Goal: Task Accomplishment & Management: Manage account settings

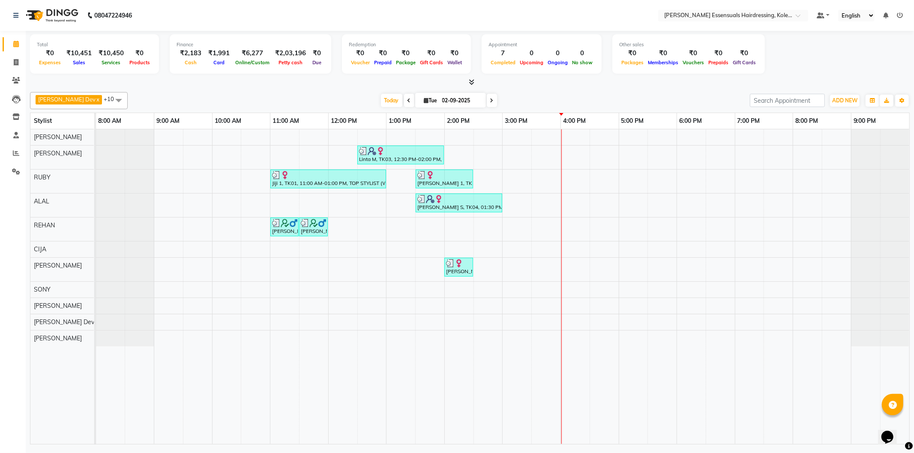
click at [559, 181] on div "Linta M, TK03, 12:30 PM-02:00 PM, GEL POLISH (PER FINGER ),TOP STYLIST (WOMEN),…" at bounding box center [502, 286] width 813 height 315
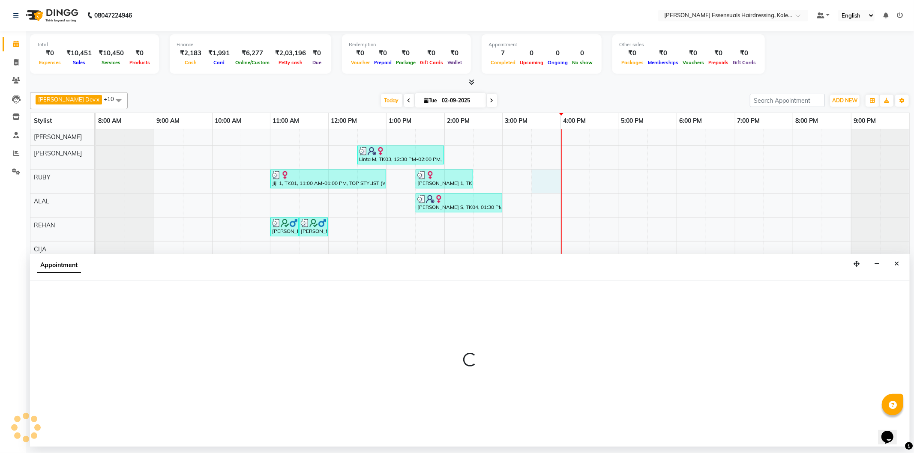
select select "79968"
select select "930"
select select "tentative"
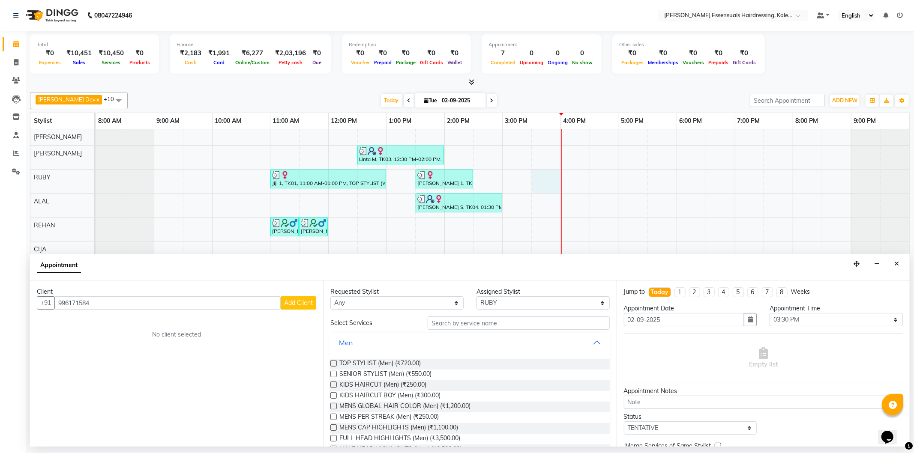
type input "996171584"
click at [294, 303] on span "Add Client" at bounding box center [298, 303] width 29 height 8
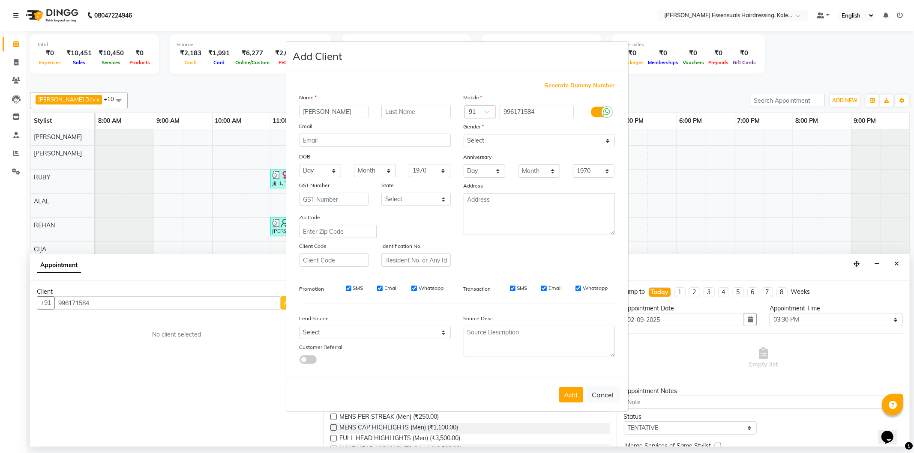
type input "[PERSON_NAME]"
click at [421, 113] on input "text" at bounding box center [415, 111] width 69 height 13
type input "S"
click at [474, 143] on select "Select [DEMOGRAPHIC_DATA] [DEMOGRAPHIC_DATA] Other Prefer Not To Say" at bounding box center [539, 140] width 151 height 13
select select "[DEMOGRAPHIC_DATA]"
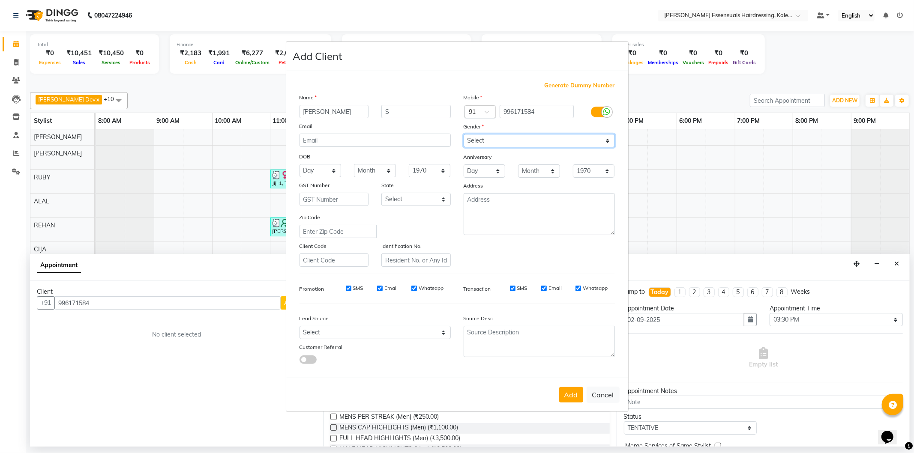
click at [464, 134] on select "Select [DEMOGRAPHIC_DATA] [DEMOGRAPHIC_DATA] Other Prefer Not To Say" at bounding box center [539, 140] width 151 height 13
click at [570, 395] on button "Add" at bounding box center [571, 394] width 24 height 15
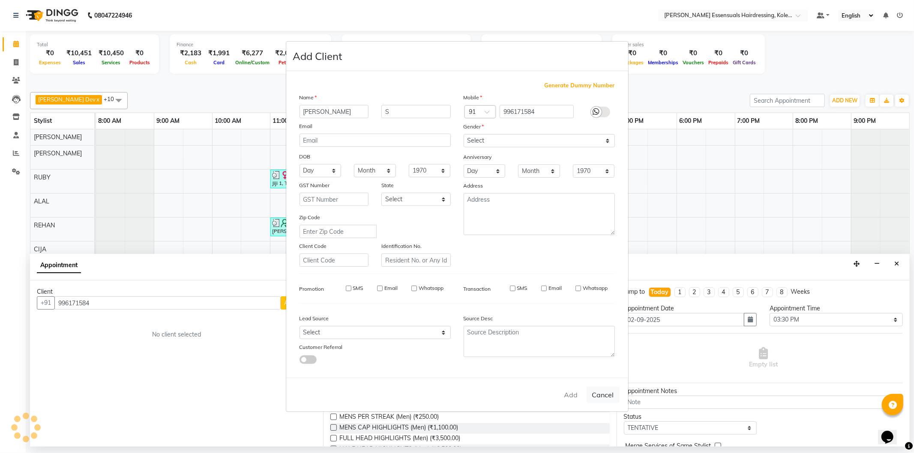
type input "99*****84"
select select
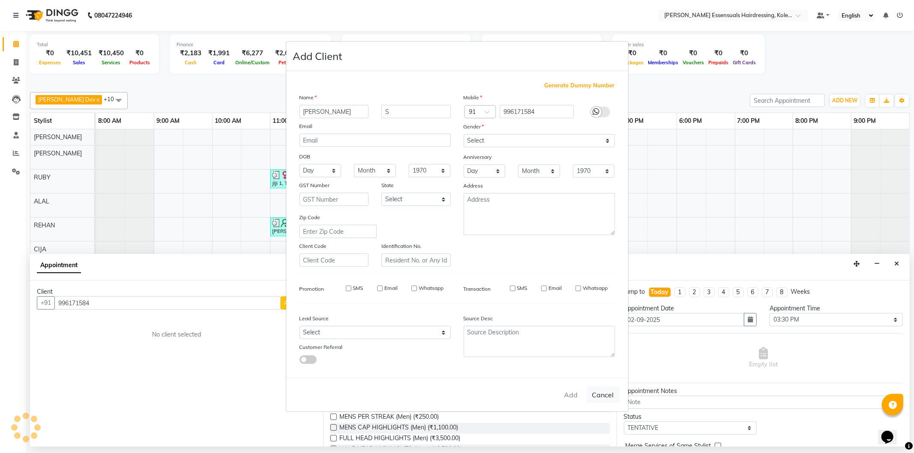
select select
checkbox input "false"
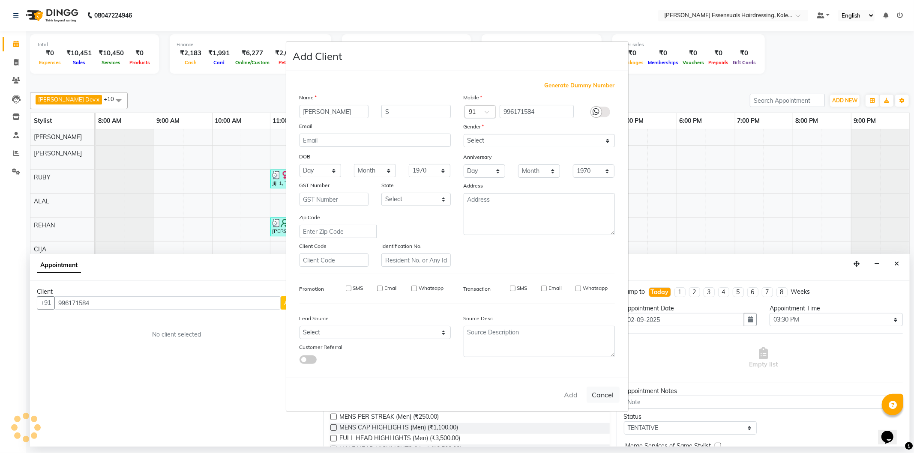
checkbox input "false"
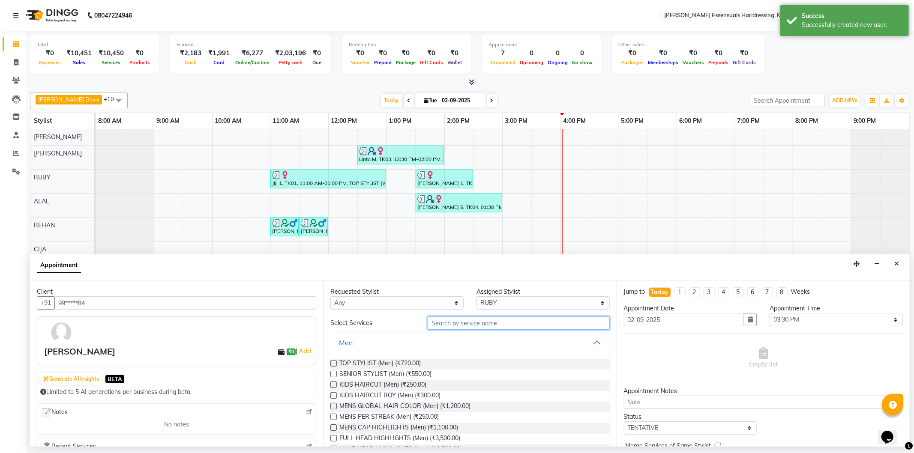
click at [450, 327] on input "text" at bounding box center [519, 323] width 182 height 13
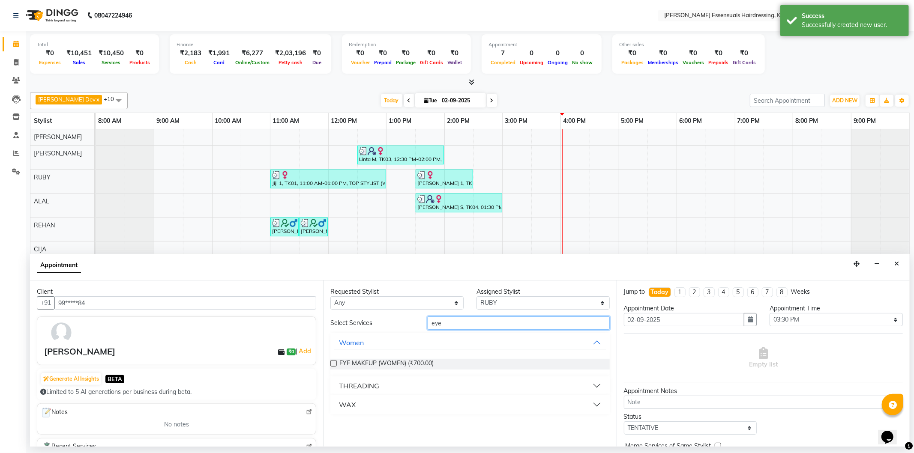
type input "eye"
click at [362, 377] on div "THREADING" at bounding box center [469, 386] width 279 height 19
click at [361, 382] on div "THREADING" at bounding box center [359, 386] width 40 height 10
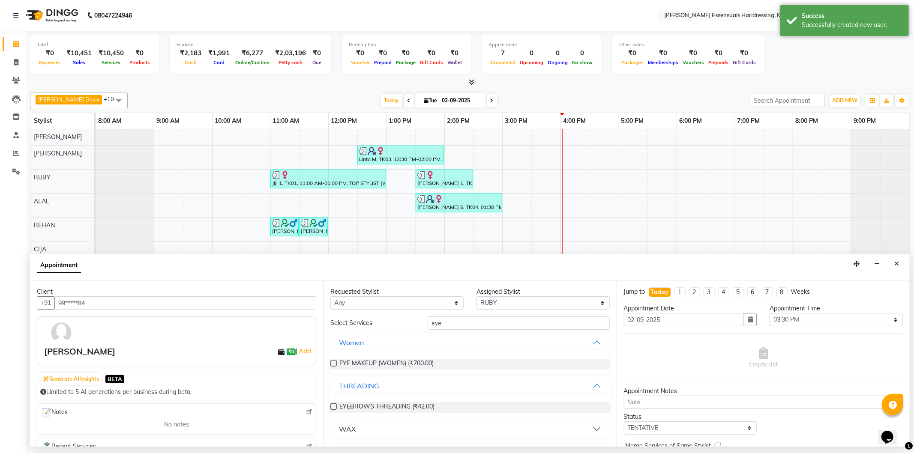
click at [333, 404] on label at bounding box center [333, 407] width 6 height 6
click at [333, 405] on input "checkbox" at bounding box center [333, 408] width 6 height 6
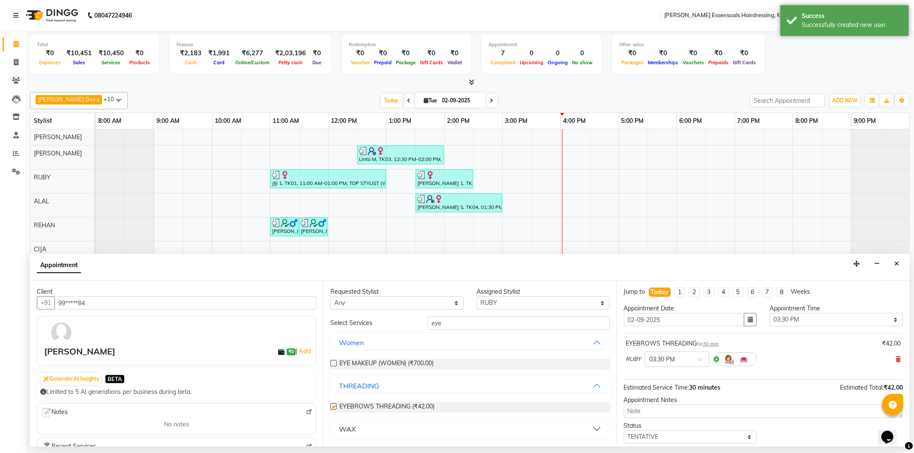
checkbox input "false"
click at [450, 325] on input "eye" at bounding box center [519, 323] width 182 height 13
type input "e"
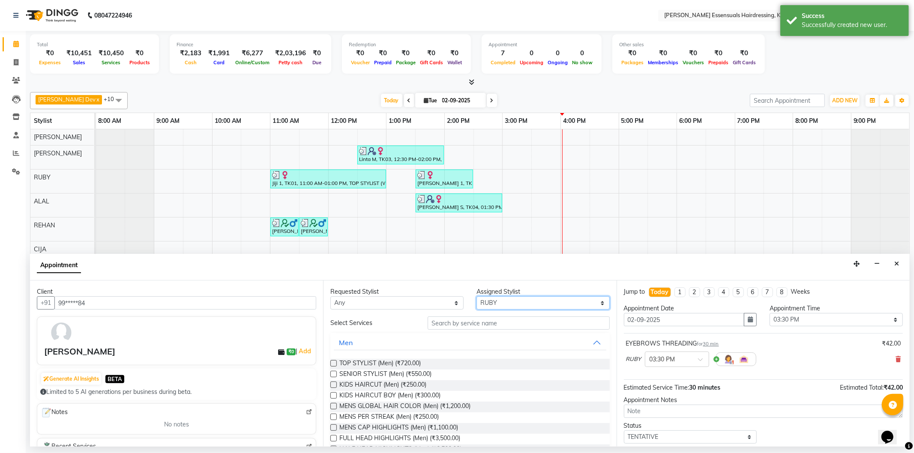
click at [549, 306] on select "Select [PERSON_NAME] Dev [PERSON_NAME] [PERSON_NAME] [PERSON_NAME] [PERSON_NAME…" at bounding box center [542, 302] width 133 height 13
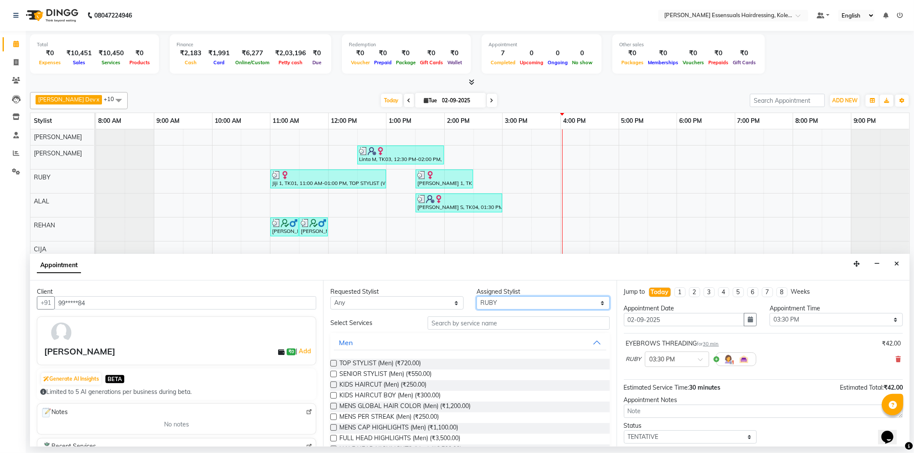
select select "79967"
click at [476, 296] on select "Select [PERSON_NAME] Dev [PERSON_NAME] [PERSON_NAME] [PERSON_NAME] [PERSON_NAME…" at bounding box center [542, 302] width 133 height 13
click at [458, 322] on input "text" at bounding box center [519, 323] width 182 height 13
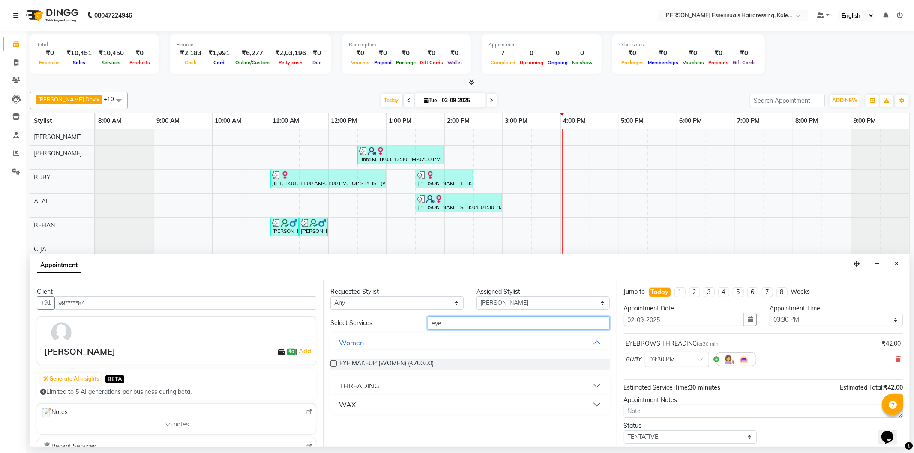
type input "eye"
click at [368, 382] on div "THREADING" at bounding box center [359, 386] width 40 height 10
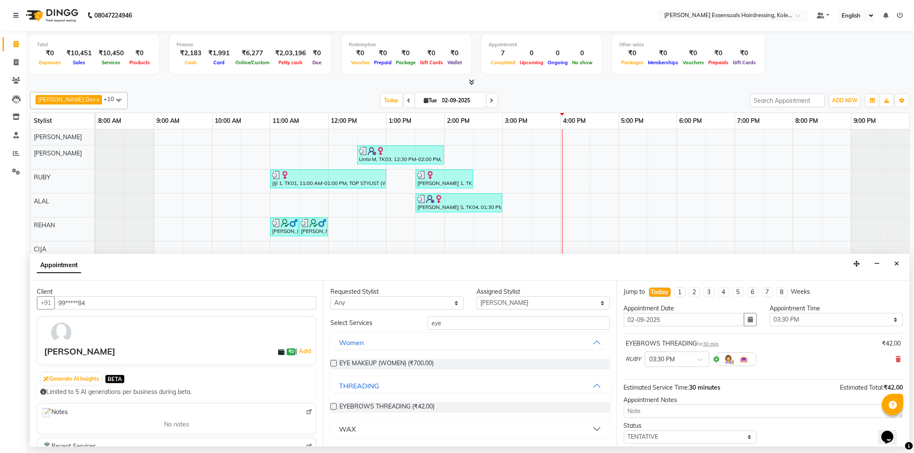
click at [334, 406] on label at bounding box center [333, 407] width 6 height 6
click at [334, 406] on input "checkbox" at bounding box center [333, 408] width 6 height 6
checkbox input "false"
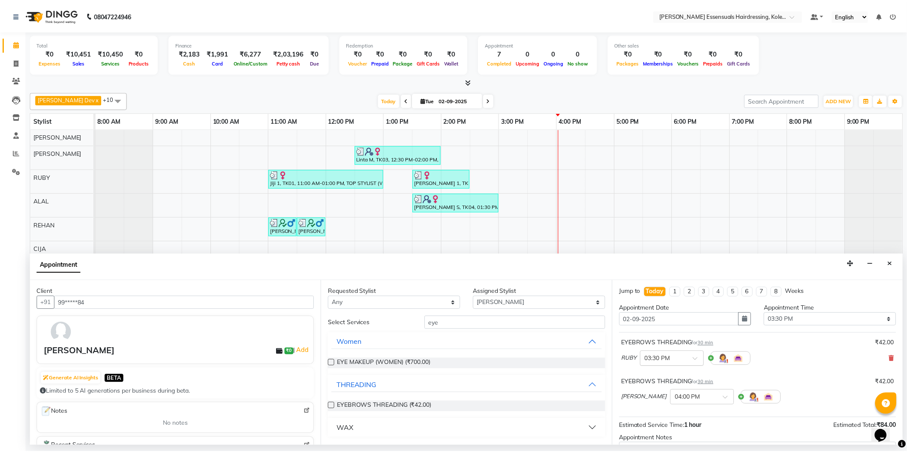
scroll to position [90, 0]
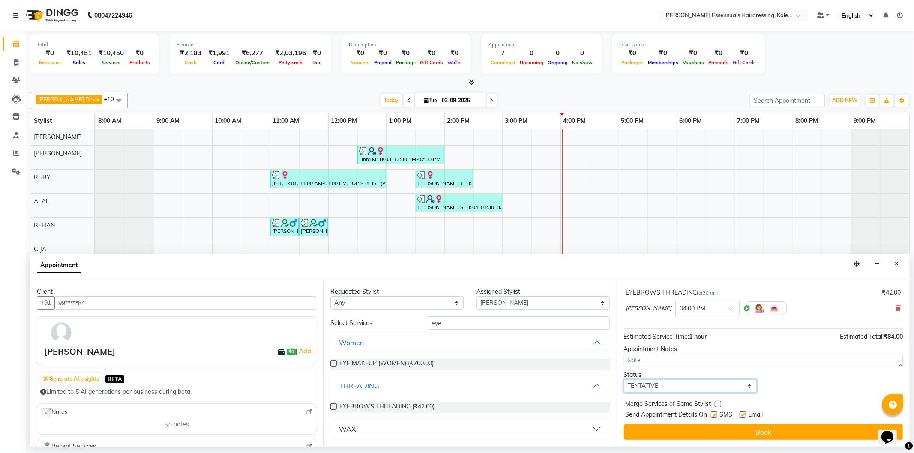
click at [667, 383] on select "Select TENTATIVE CONFIRM CHECK-IN UPCOMING" at bounding box center [690, 386] width 133 height 13
select select "check-in"
click at [624, 380] on select "Select TENTATIVE CONFIRM CHECK-IN UPCOMING" at bounding box center [690, 386] width 133 height 13
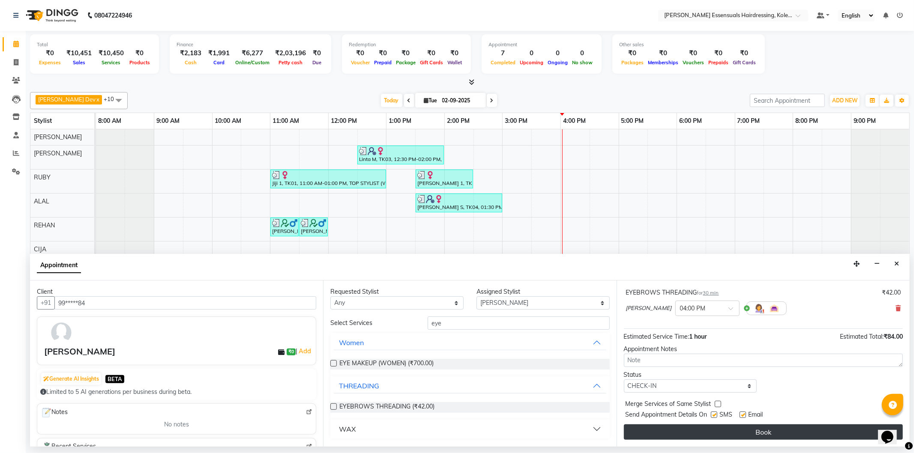
click at [667, 430] on button "Book" at bounding box center [763, 432] width 279 height 15
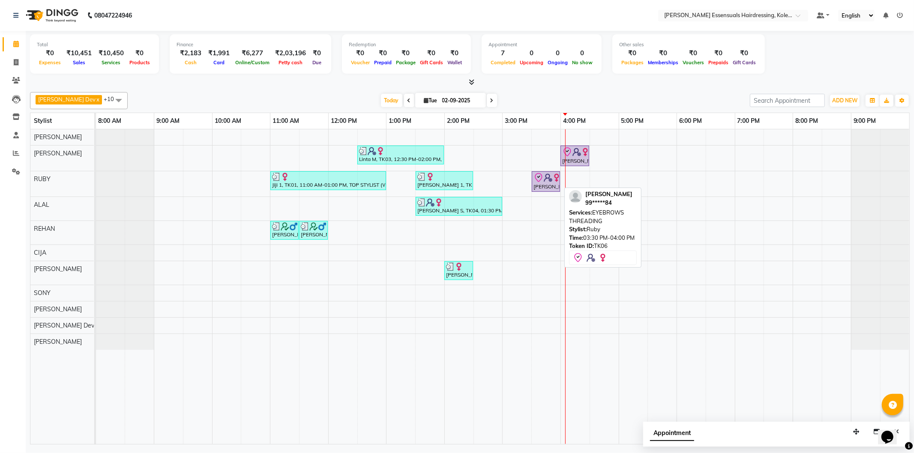
click at [551, 178] on img at bounding box center [548, 178] width 9 height 9
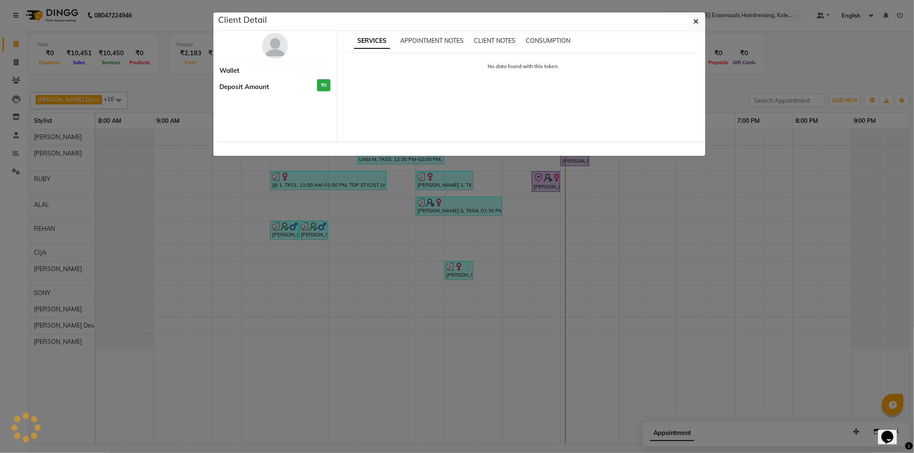
select select "8"
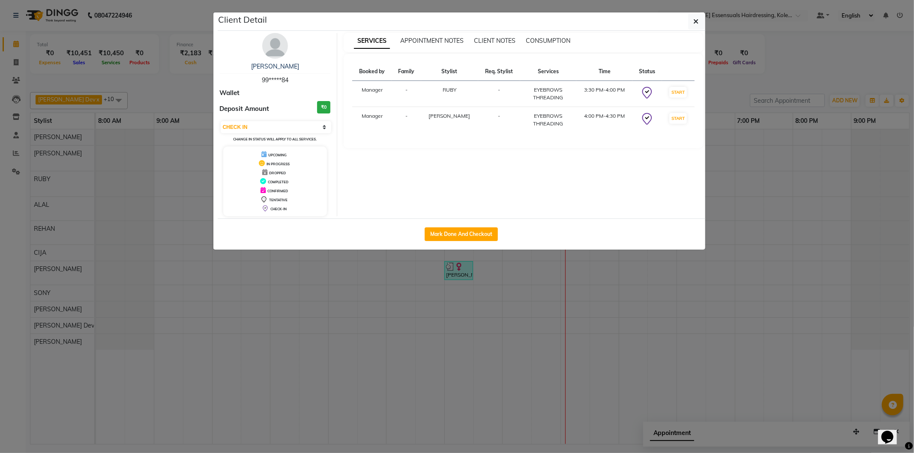
click at [447, 243] on div "Mark Done And Checkout" at bounding box center [462, 234] width 488 height 31
click at [448, 229] on button "Mark Done And Checkout" at bounding box center [461, 235] width 73 height 14
select select "service"
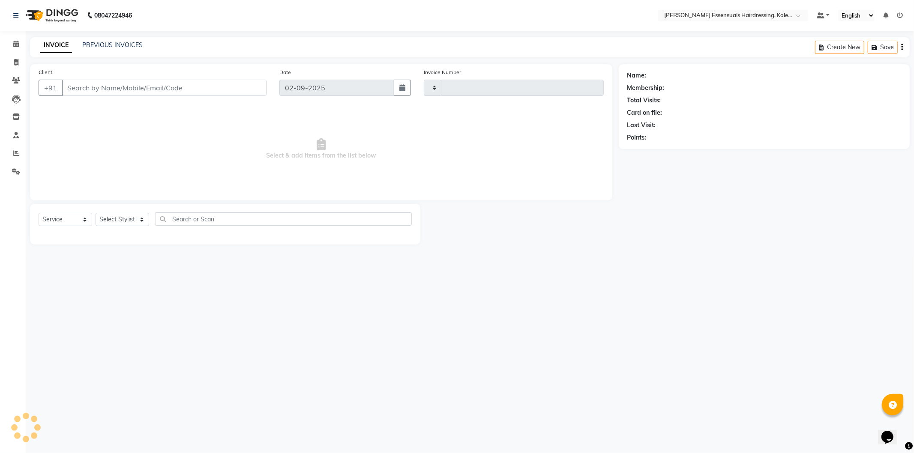
type input "1304"
select select "8281"
type input "99*****84"
select select "79968"
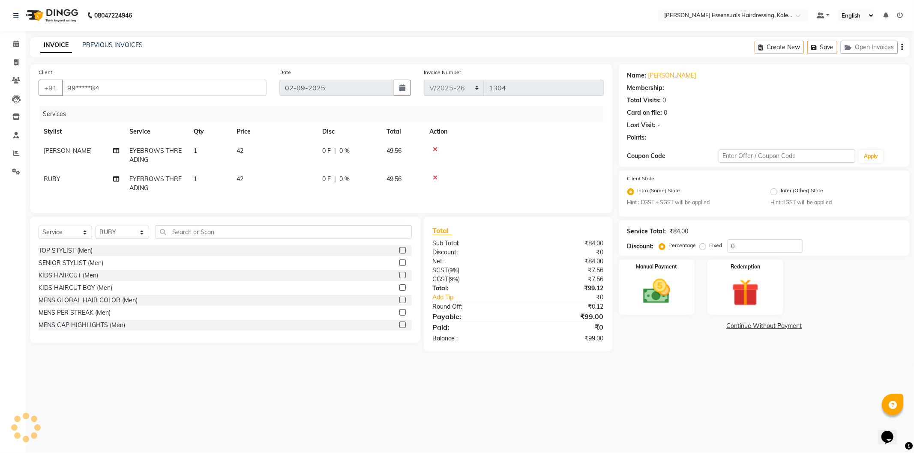
select select "1: Object"
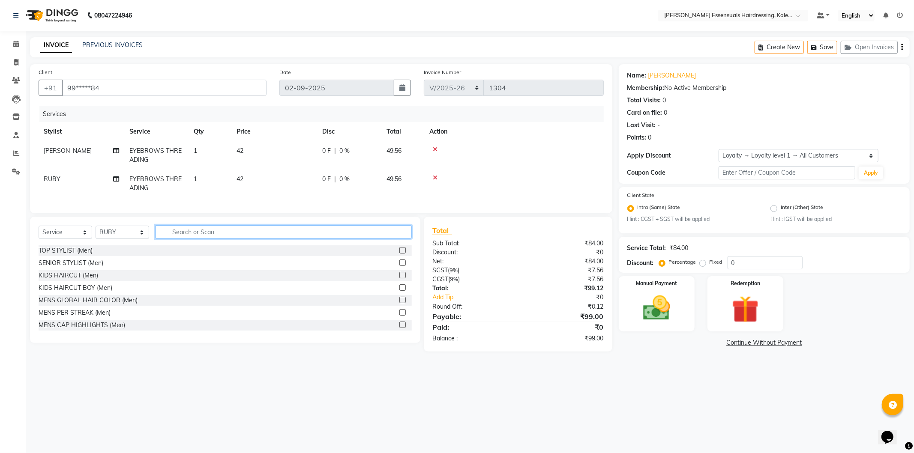
click at [182, 239] on input "text" at bounding box center [284, 231] width 256 height 13
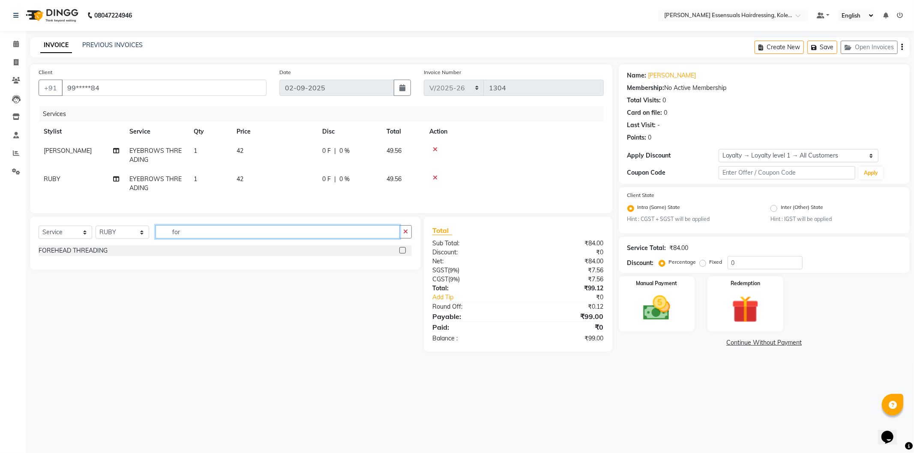
type input "for"
click at [402, 254] on label at bounding box center [402, 250] width 6 height 6
click at [402, 254] on input "checkbox" at bounding box center [402, 251] width 6 height 6
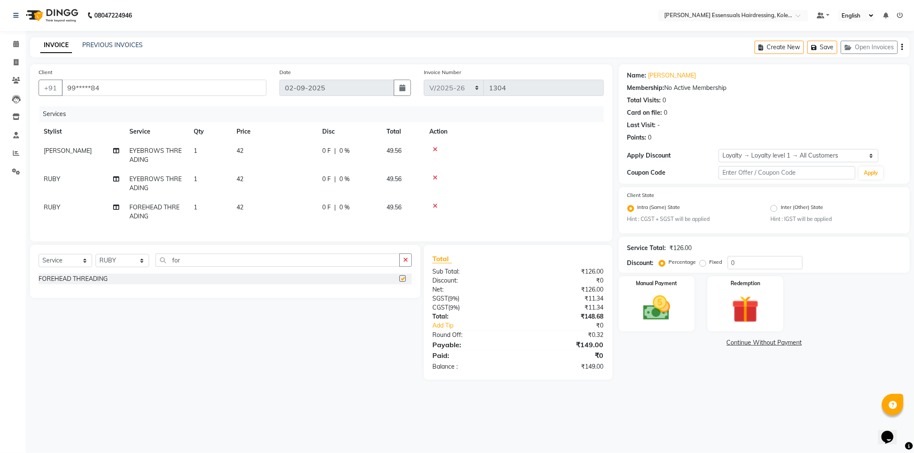
checkbox input "false"
click at [48, 209] on span "RUBY" at bounding box center [52, 208] width 17 height 8
select select "79968"
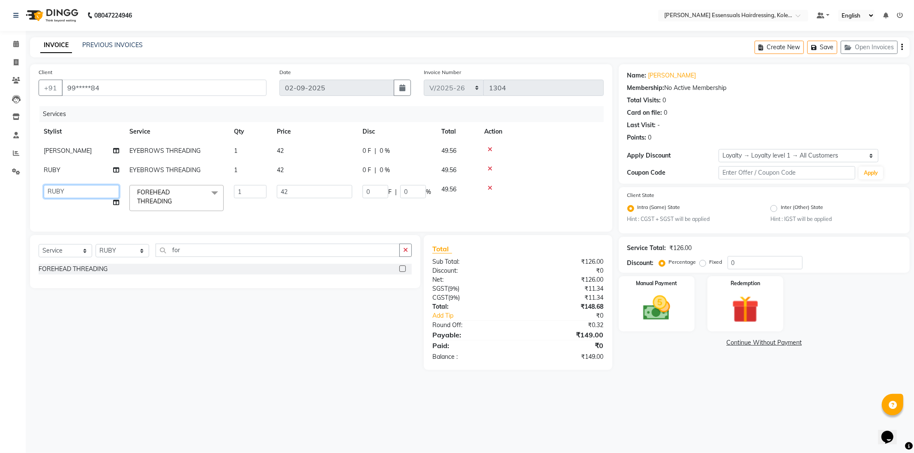
click at [53, 192] on select "Admin [PERSON_NAME] Dev [PERSON_NAME] [PERSON_NAME] [PERSON_NAME] Accountant [P…" at bounding box center [81, 191] width 75 height 13
select select "79967"
click at [575, 157] on td at bounding box center [541, 150] width 125 height 19
click at [656, 322] on img at bounding box center [657, 308] width 46 height 33
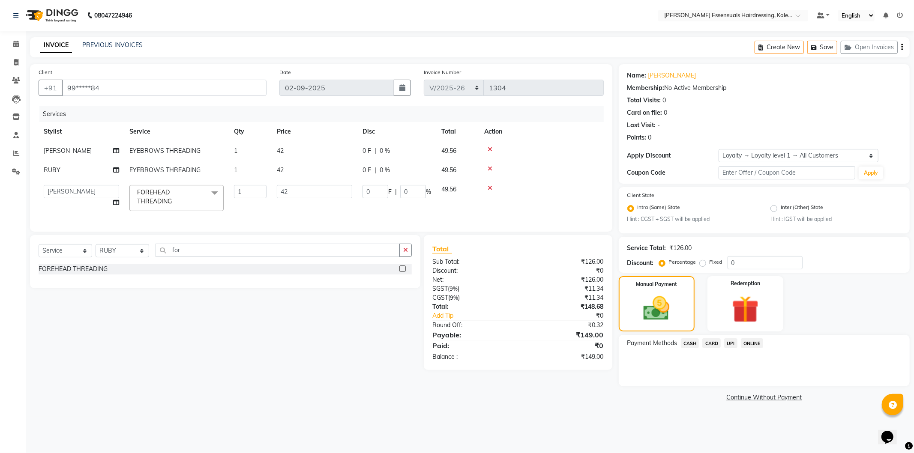
click at [688, 344] on span "CASH" at bounding box center [690, 343] width 18 height 10
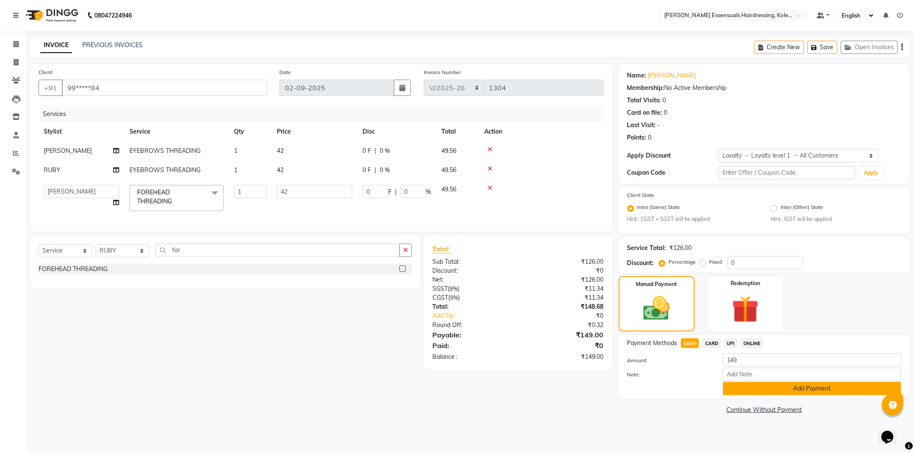
click at [738, 392] on button "Add Payment" at bounding box center [812, 388] width 178 height 13
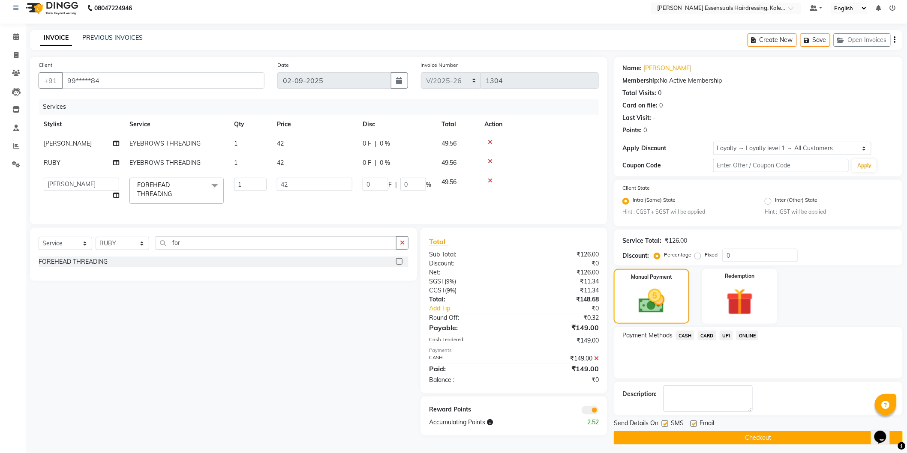
scroll to position [11, 0]
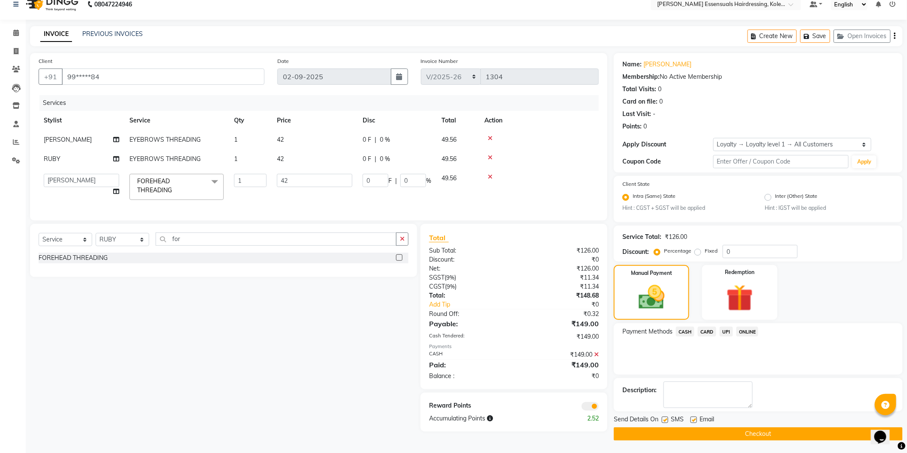
click at [695, 431] on button "Checkout" at bounding box center [758, 434] width 289 height 13
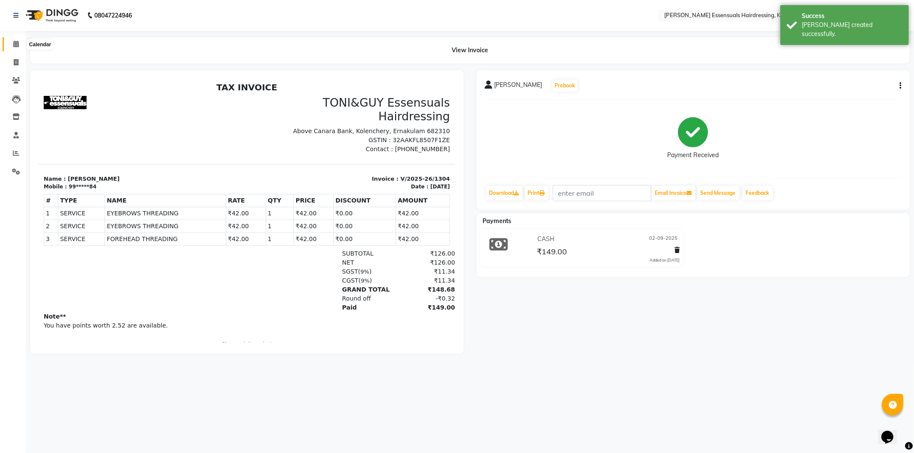
click at [15, 42] on icon at bounding box center [16, 44] width 6 height 6
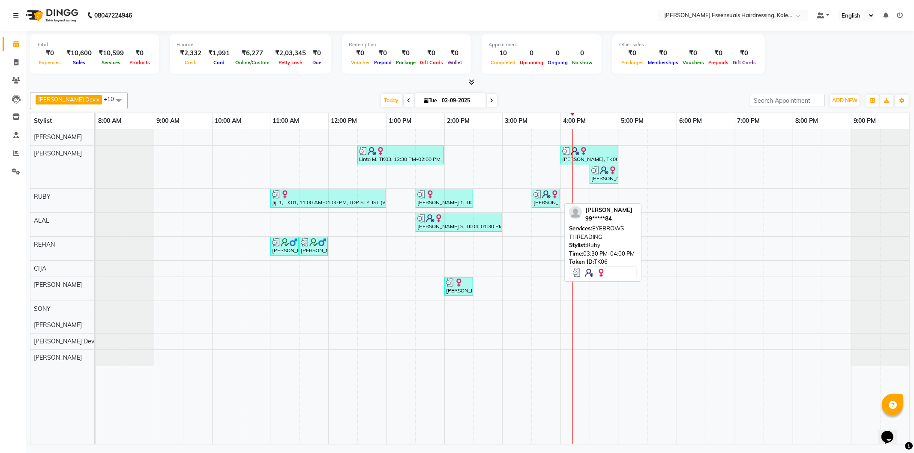
click at [553, 202] on div "[PERSON_NAME], TK06, 03:30 PM-04:00 PM, EYEBROWS THREADING" at bounding box center [546, 198] width 27 height 16
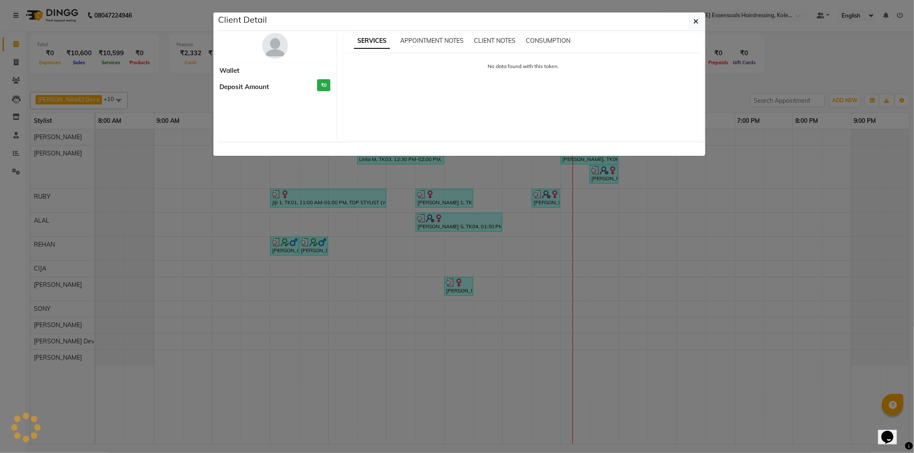
select select "3"
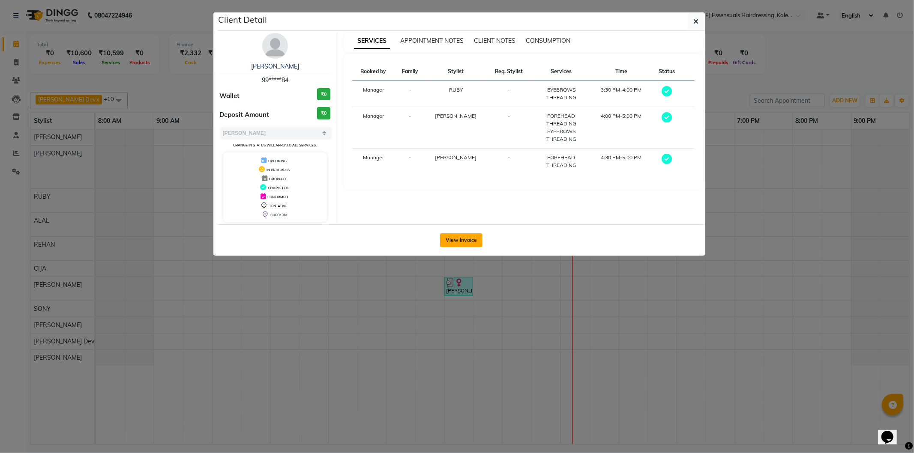
click at [478, 240] on button "View Invoice" at bounding box center [461, 241] width 42 height 14
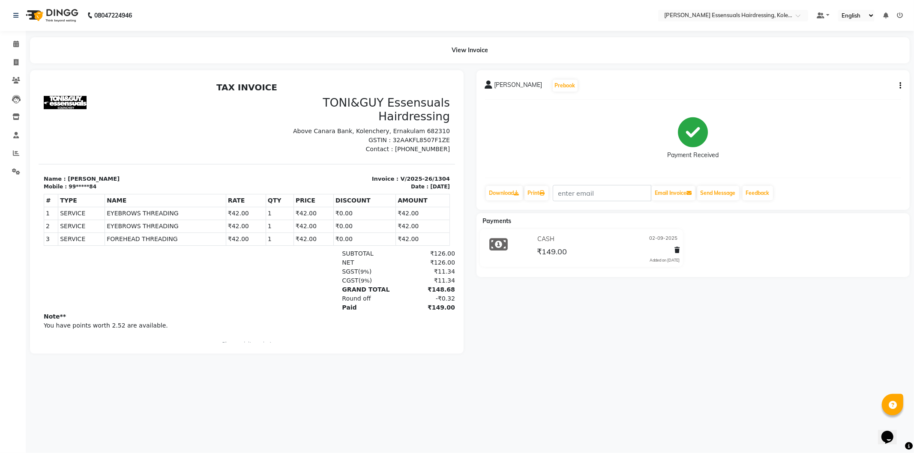
click at [13, 36] on li "Calendar" at bounding box center [13, 44] width 26 height 18
click at [19, 48] on span at bounding box center [16, 44] width 15 height 10
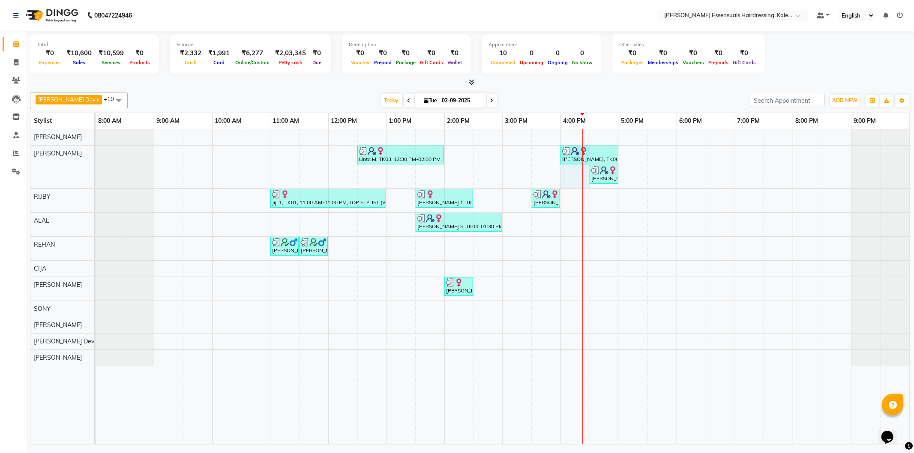
click at [579, 177] on div "Linta M, TK03, 12:30 PM-02:00 PM, GEL POLISH (PER FINGER ),TOP STYLIST (WOMEN),…" at bounding box center [502, 286] width 813 height 315
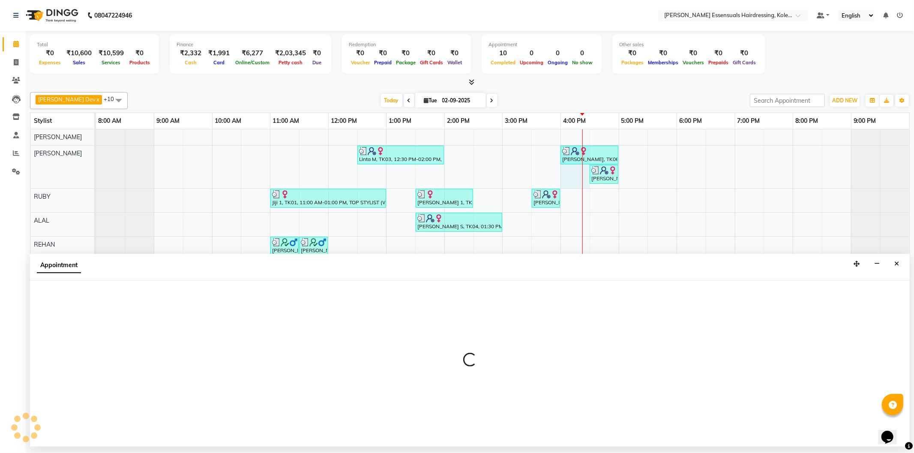
select select "79967"
select select "960"
select select "tentative"
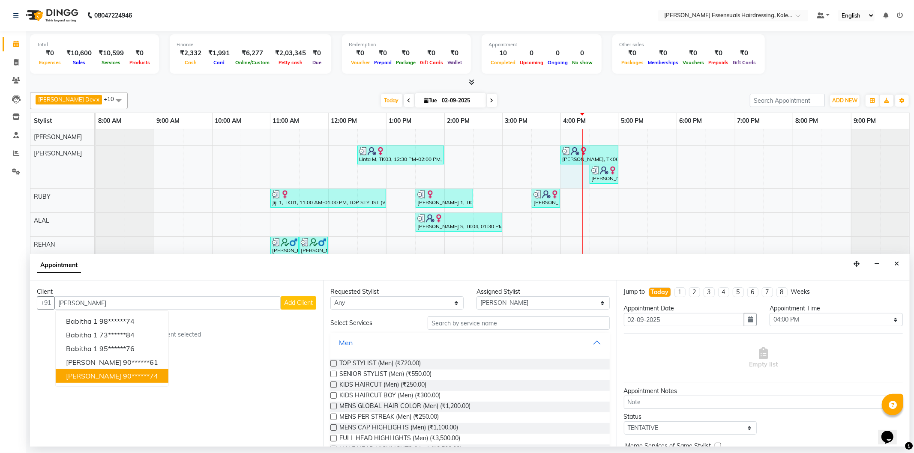
click at [126, 378] on ngb-highlight "90******74" at bounding box center [140, 376] width 35 height 9
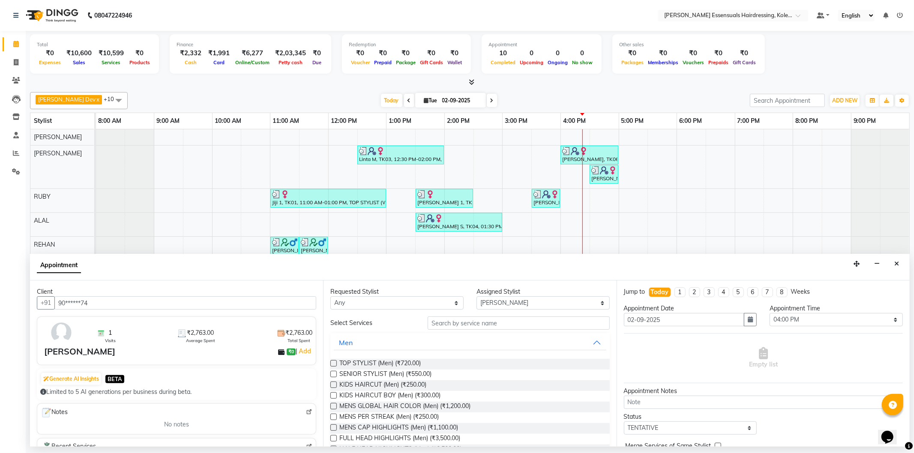
type input "90******74"
click at [435, 323] on input "text" at bounding box center [519, 323] width 182 height 13
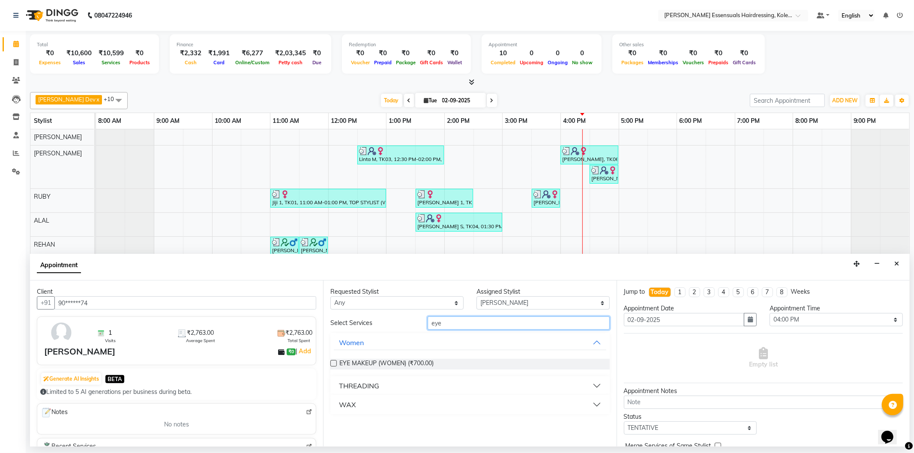
type input "eye"
click at [364, 383] on div "THREADING" at bounding box center [359, 386] width 40 height 10
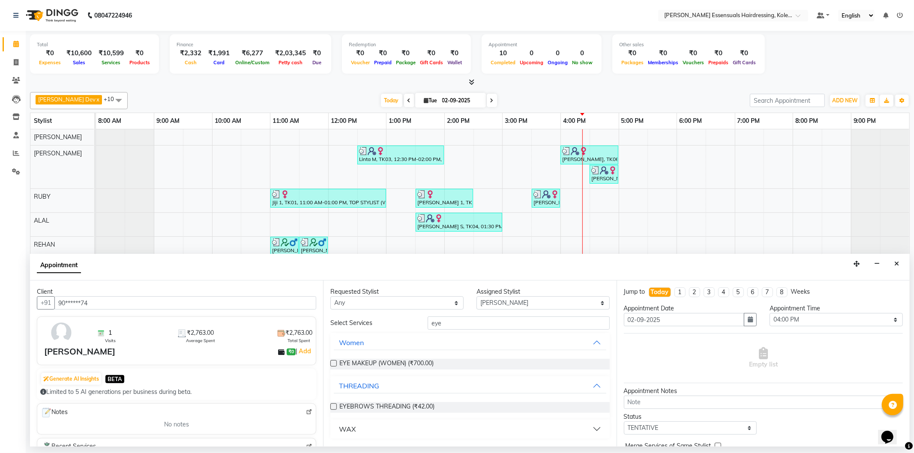
click at [334, 406] on label at bounding box center [333, 407] width 6 height 6
click at [334, 406] on input "checkbox" at bounding box center [333, 408] width 6 height 6
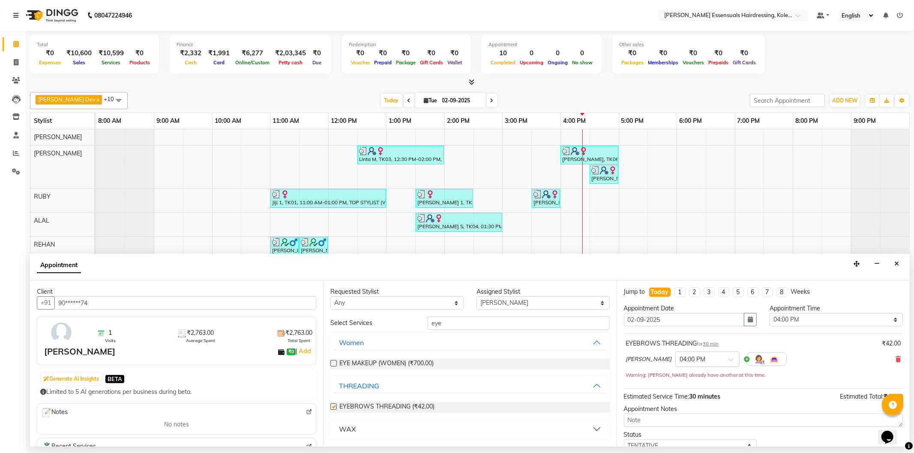
checkbox input "false"
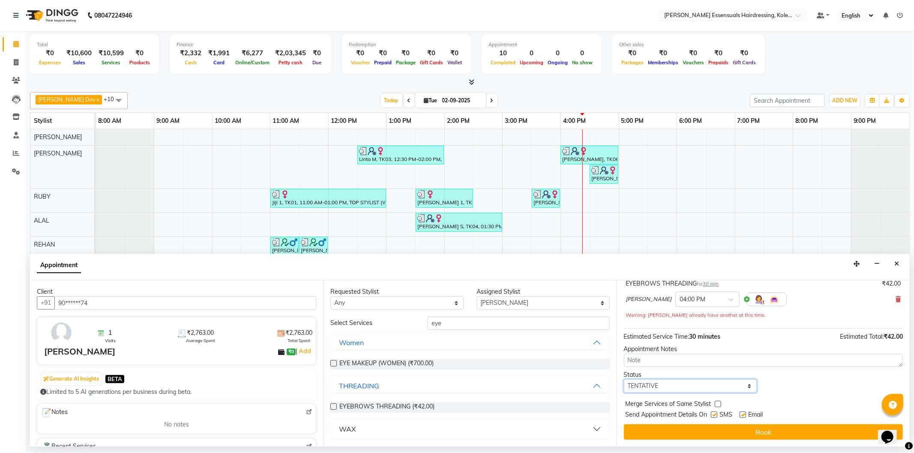
click at [649, 386] on select "Select TENTATIVE CONFIRM CHECK-IN UPCOMING" at bounding box center [690, 386] width 133 height 13
select select "check-in"
click at [624, 380] on select "Select TENTATIVE CONFIRM CHECK-IN UPCOMING" at bounding box center [690, 386] width 133 height 13
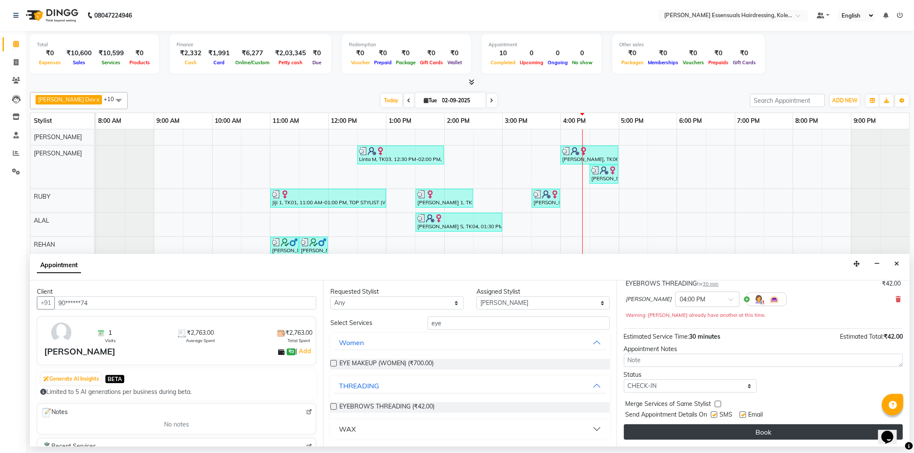
click at [656, 434] on button "Book" at bounding box center [763, 432] width 279 height 15
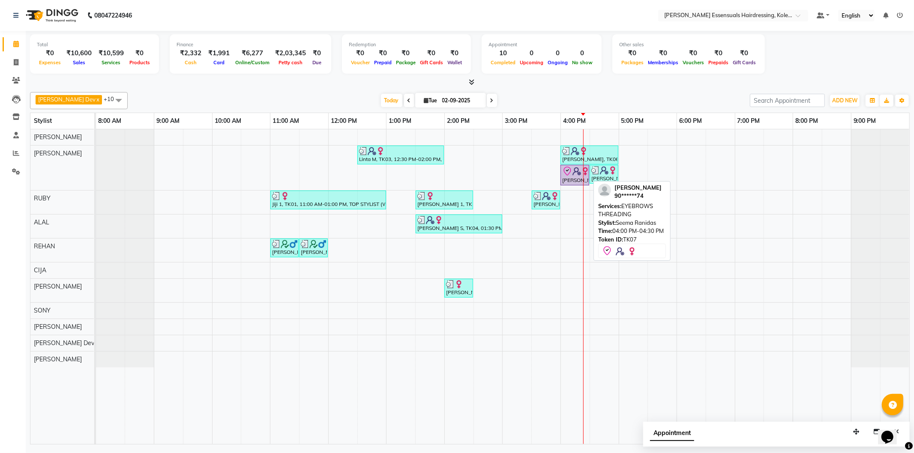
click at [570, 168] on icon at bounding box center [567, 171] width 10 height 10
select select "8"
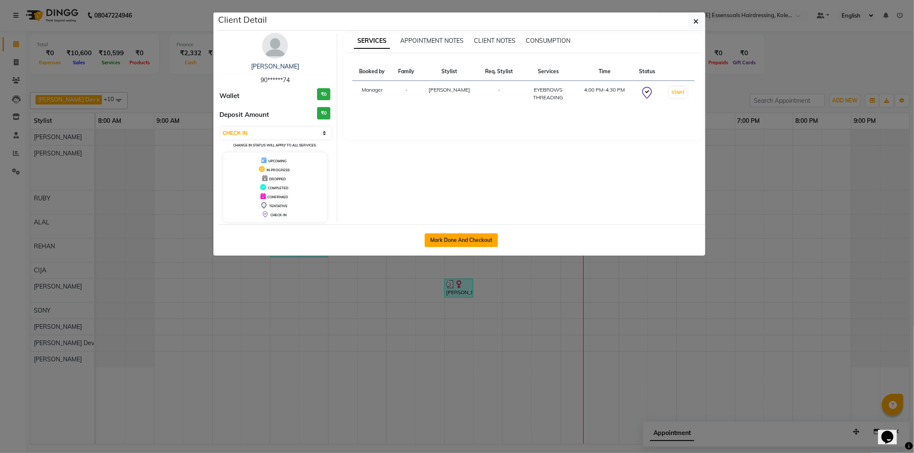
click at [477, 246] on button "Mark Done And Checkout" at bounding box center [461, 241] width 73 height 14
select select "service"
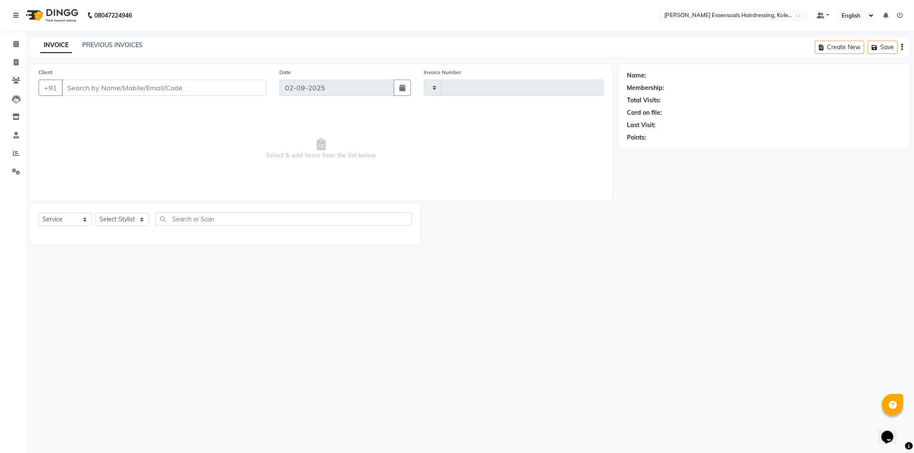
type input "1305"
select select "8281"
type input "90******74"
select select "79967"
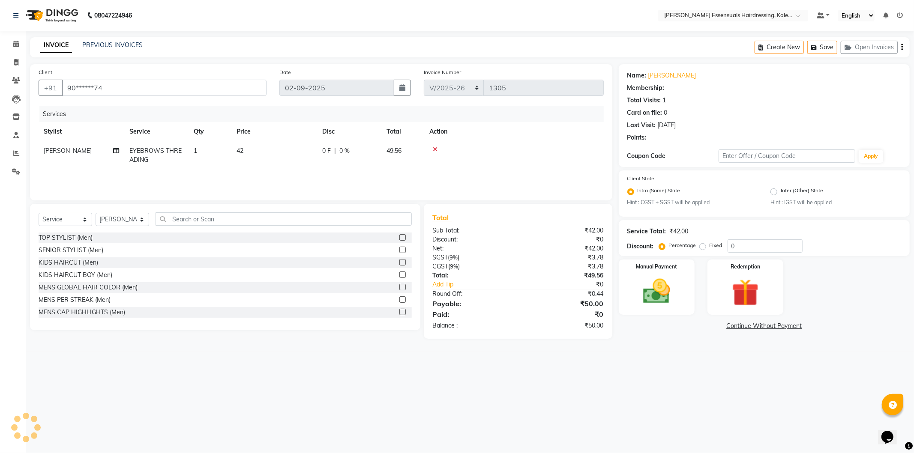
select select "1: Object"
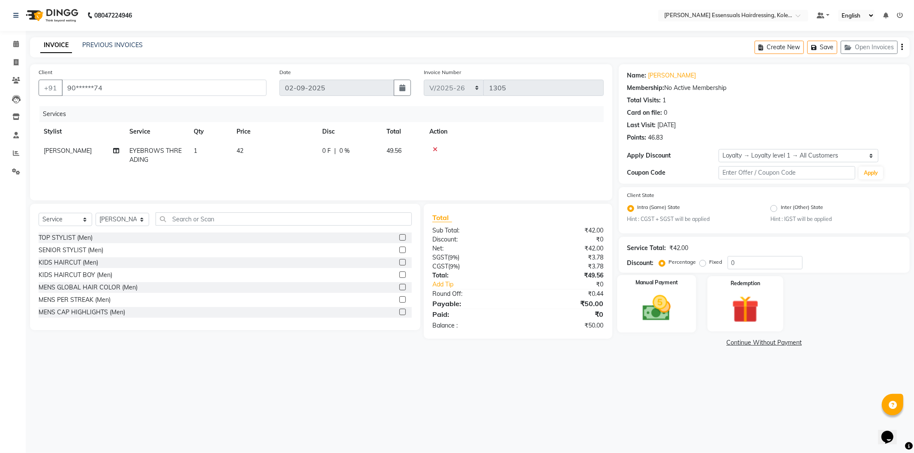
click at [669, 302] on img at bounding box center [657, 308] width 46 height 33
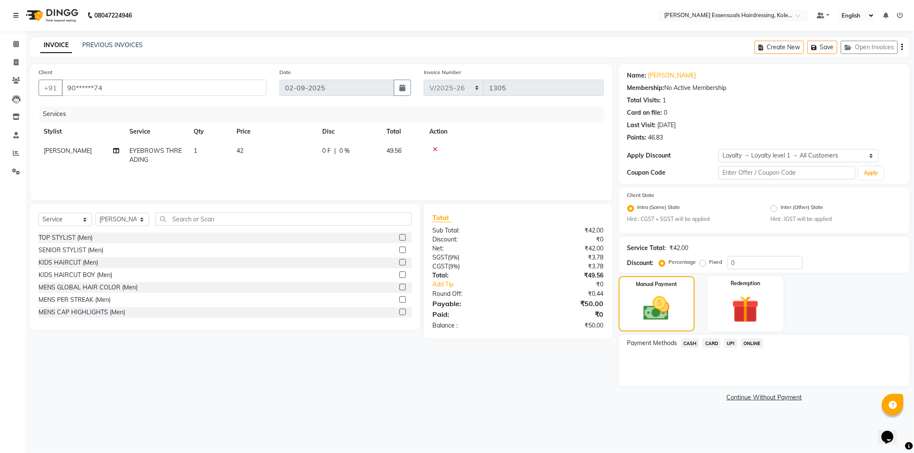
click at [733, 344] on span "UPI" at bounding box center [730, 343] width 13 height 10
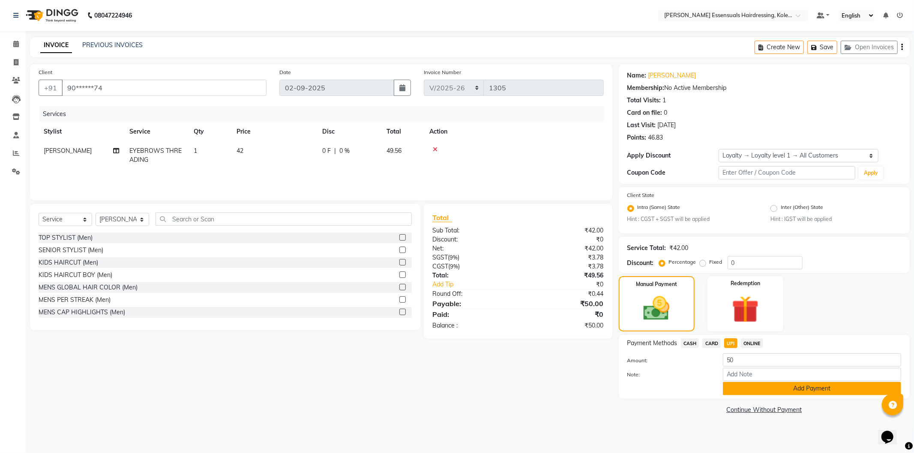
click at [759, 389] on button "Add Payment" at bounding box center [812, 388] width 178 height 13
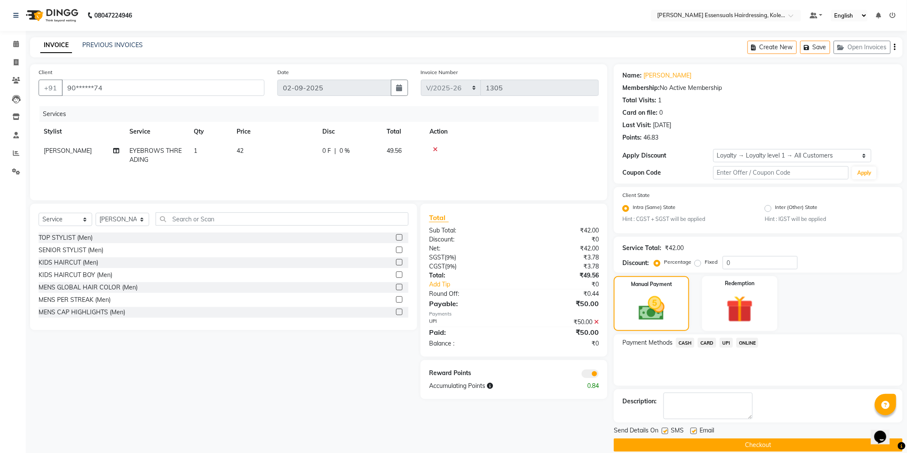
click at [716, 444] on button "Checkout" at bounding box center [758, 445] width 289 height 13
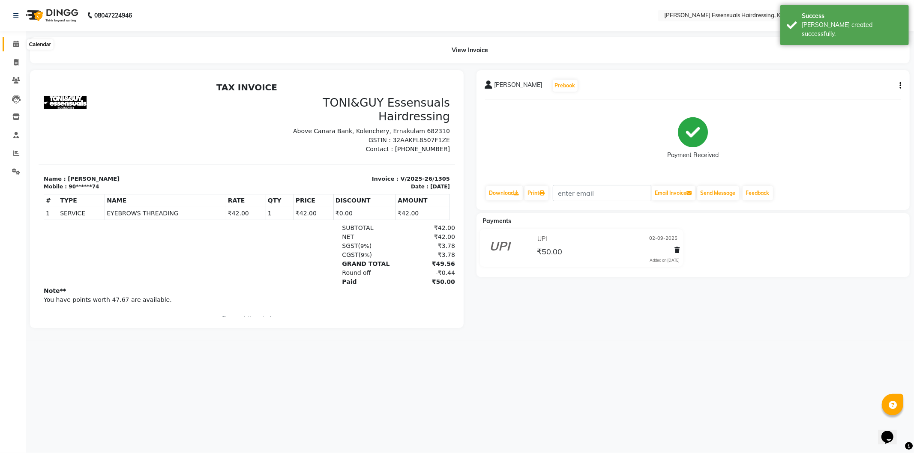
click at [17, 42] on icon at bounding box center [16, 44] width 6 height 6
